Goal: Task Accomplishment & Management: Manage account settings

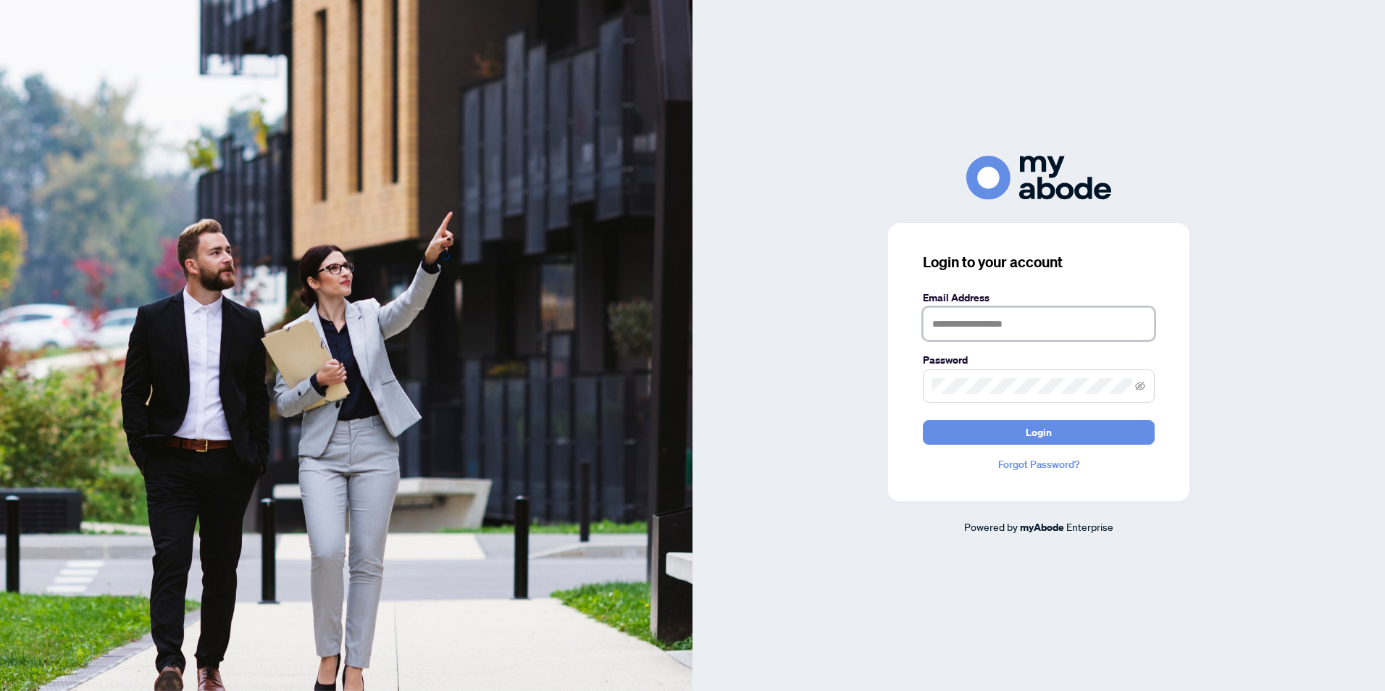
click at [949, 338] on input "text" at bounding box center [1039, 323] width 232 height 33
type input "**********"
click at [1140, 383] on icon "eye-invisible" at bounding box center [1140, 386] width 10 height 9
click at [1027, 432] on span "Login" at bounding box center [1039, 432] width 26 height 23
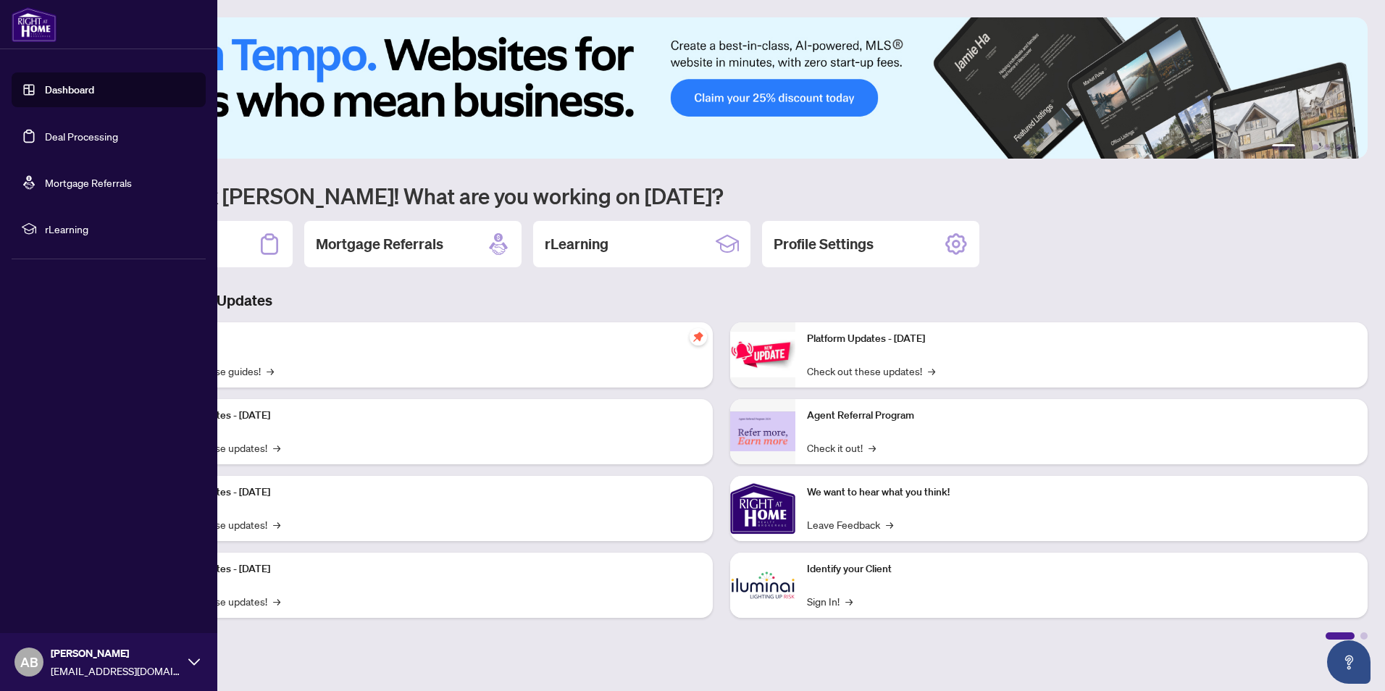
click at [94, 130] on link "Deal Processing" at bounding box center [81, 136] width 73 height 13
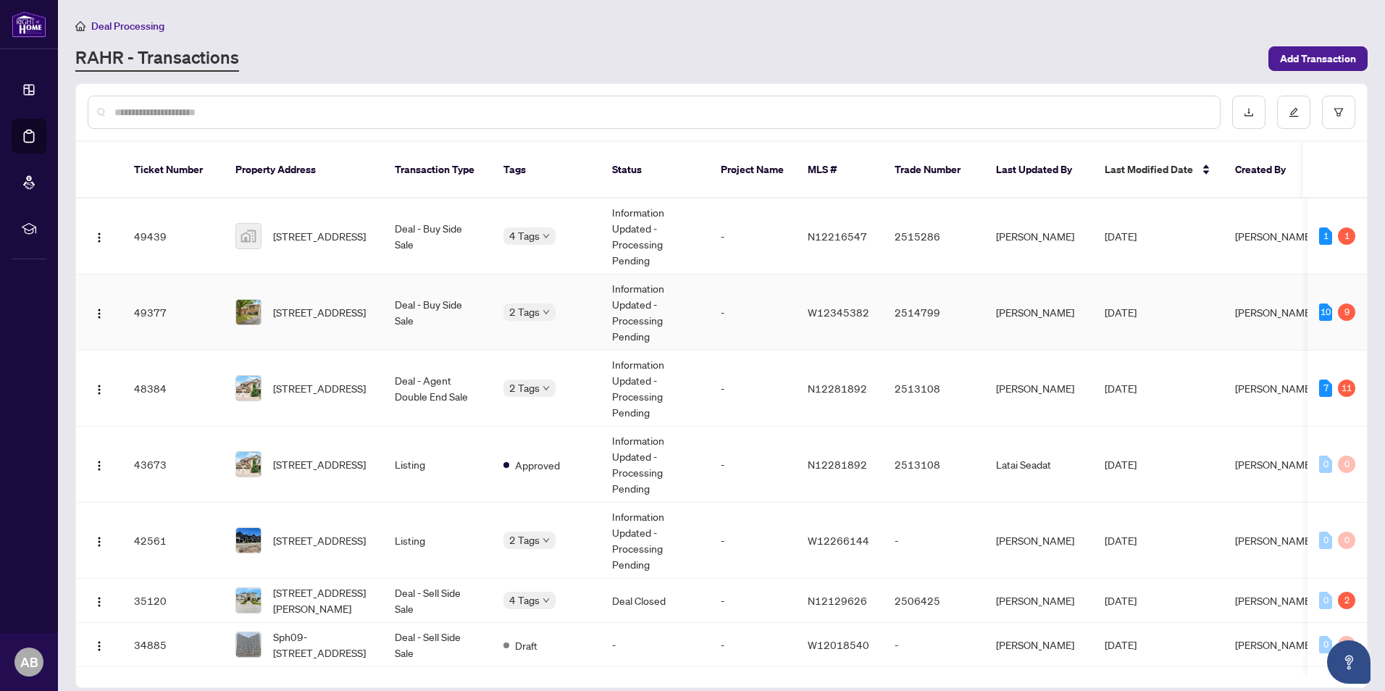
click at [680, 301] on td "Information Updated - Processing Pending" at bounding box center [655, 313] width 109 height 76
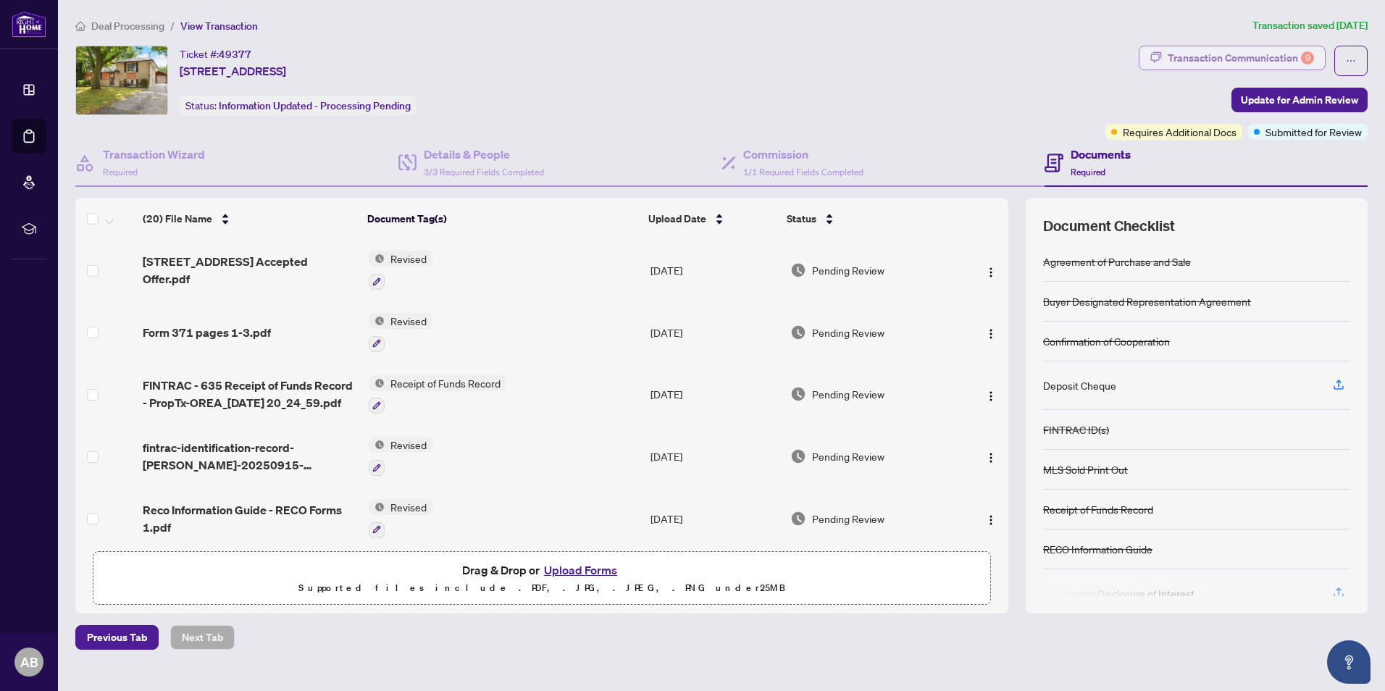
click at [1258, 53] on div "Transaction Communication 9" at bounding box center [1241, 57] width 146 height 23
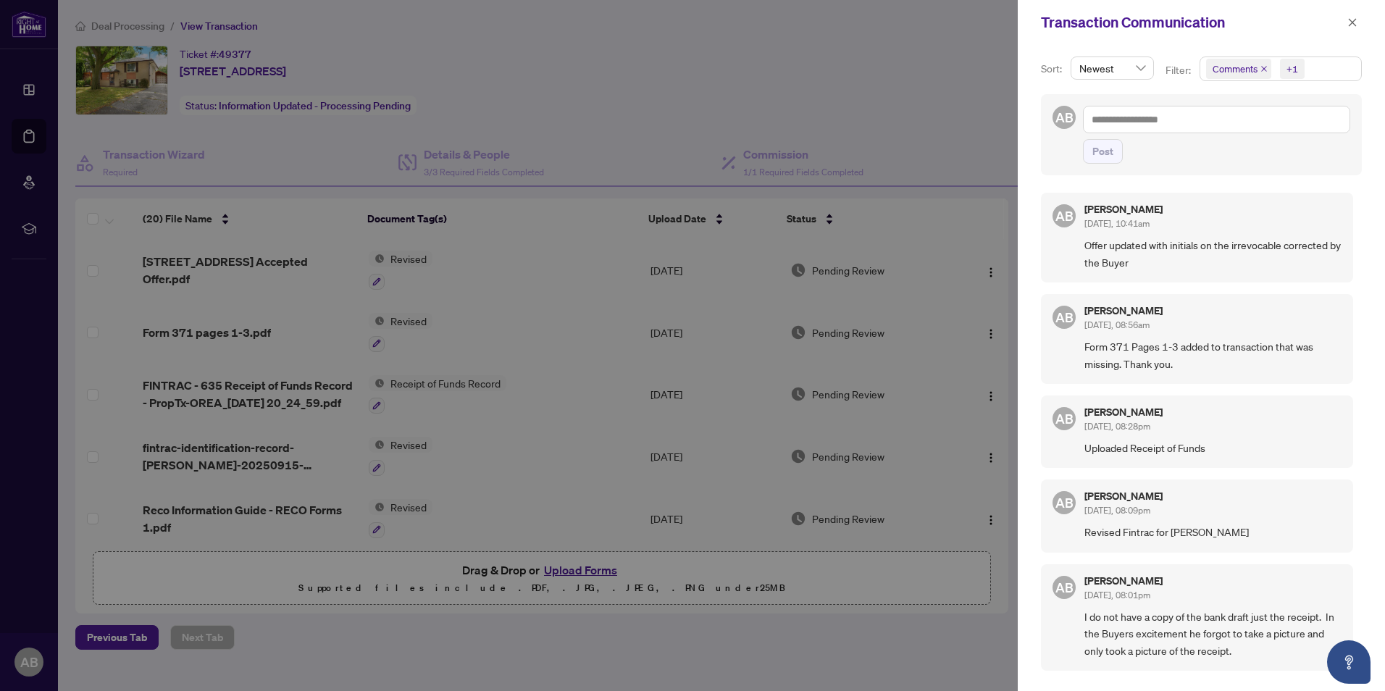
click at [923, 70] on div at bounding box center [692, 345] width 1385 height 691
click at [1355, 22] on icon "close" at bounding box center [1353, 22] width 10 height 10
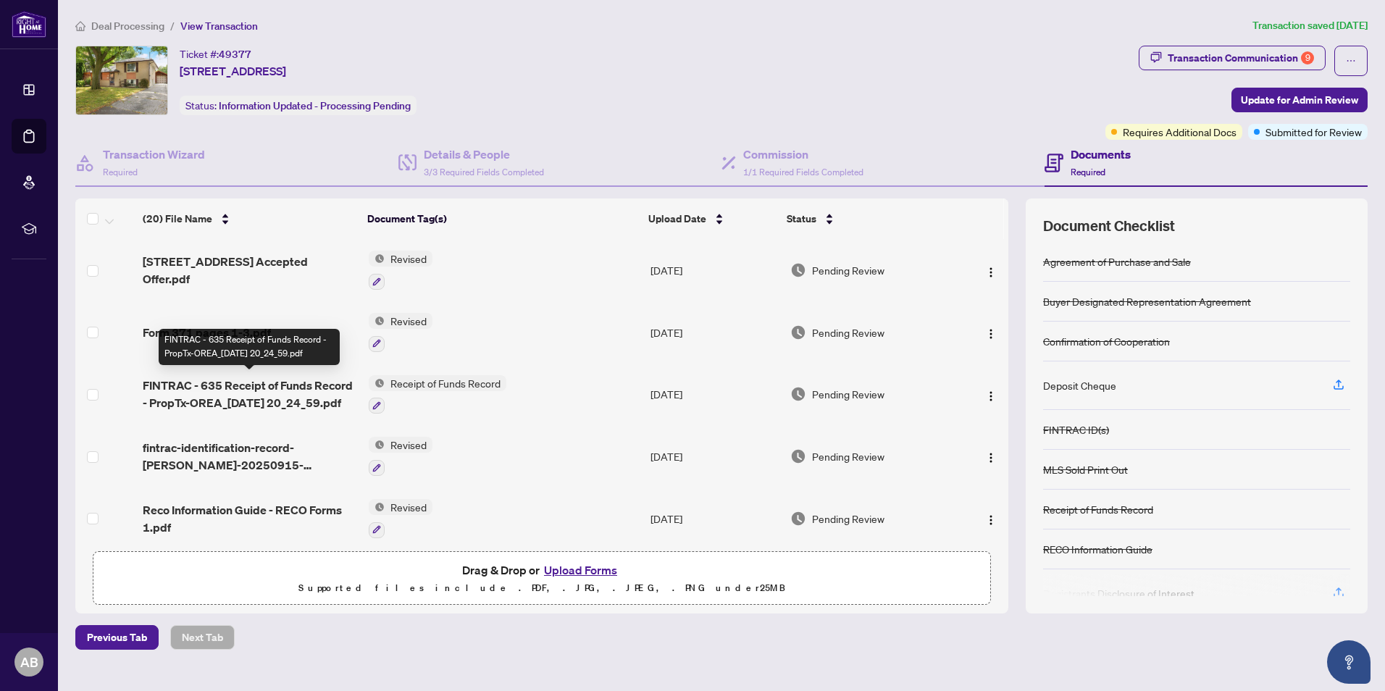
click at [230, 383] on span "FINTRAC - 635 Receipt of Funds Record - PropTx-OREA_[DATE] 20_24_59.pdf" at bounding box center [250, 394] width 214 height 35
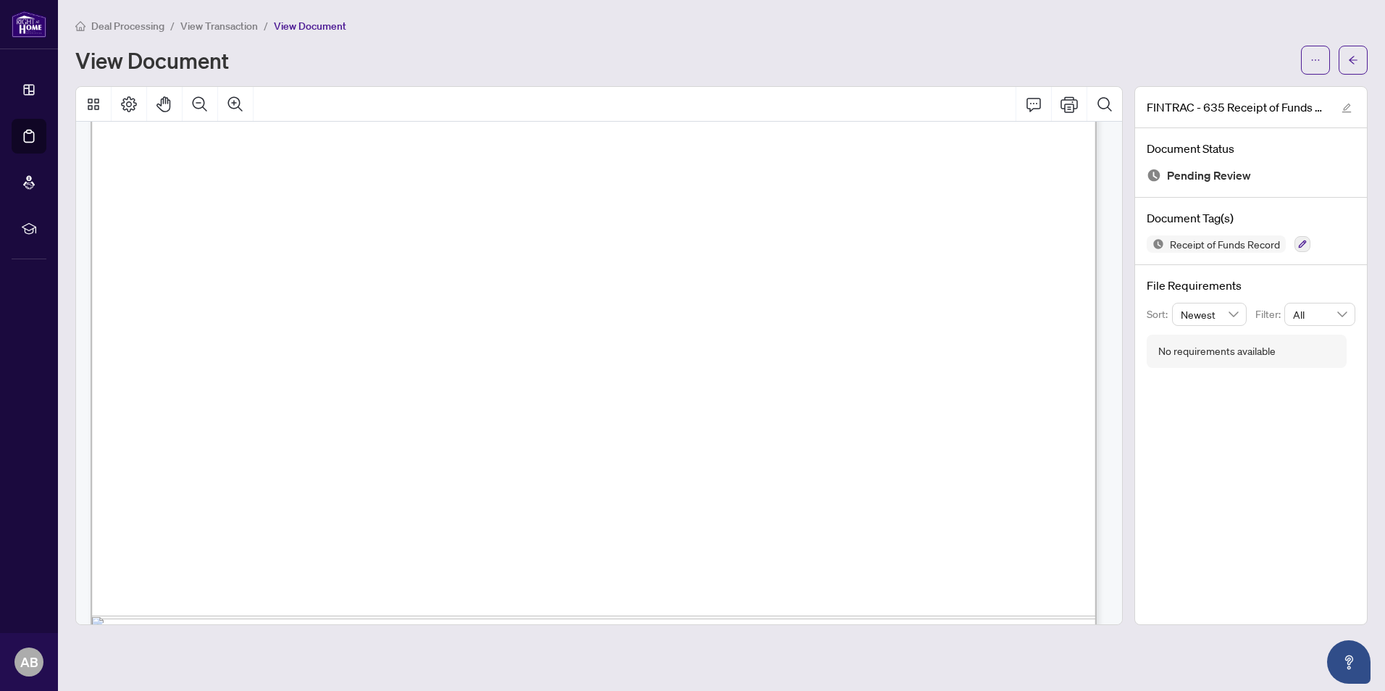
scroll to position [1956, 0]
